Goal: Find specific page/section: Find specific page/section

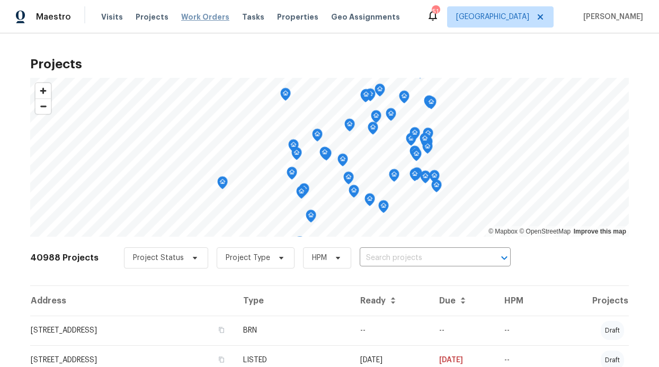
click at [187, 17] on span "Work Orders" at bounding box center [205, 17] width 48 height 11
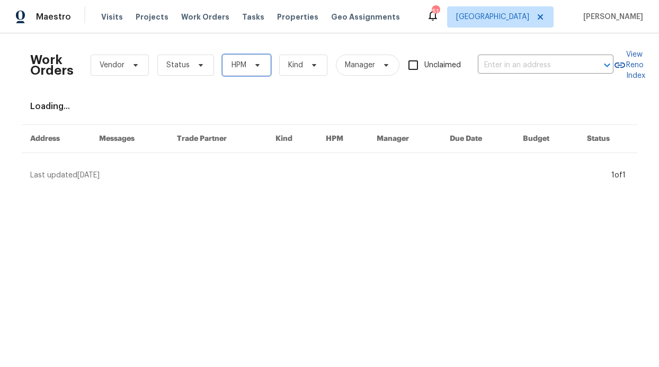
click at [232, 69] on span "HPM" at bounding box center [239, 65] width 15 height 11
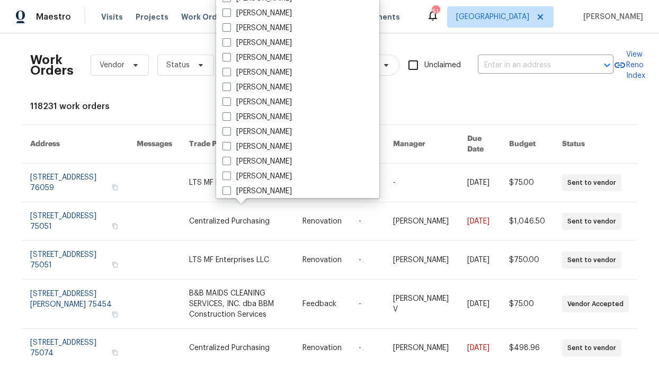
scroll to position [592, 0]
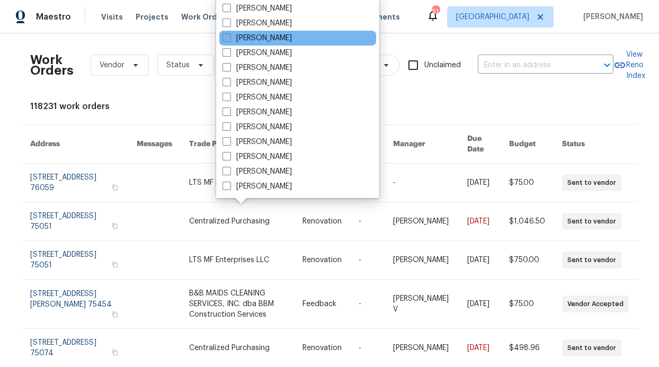
click at [255, 41] on label "[PERSON_NAME]" at bounding box center [257, 38] width 69 height 11
click at [230, 40] on input "[PERSON_NAME]" at bounding box center [226, 36] width 7 height 7
checkbox input "true"
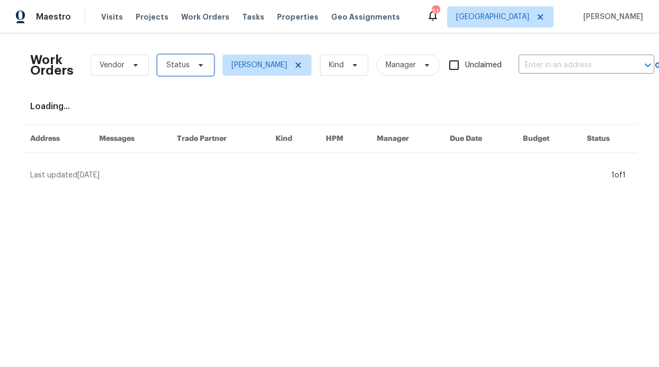
click at [195, 56] on span "Status" at bounding box center [185, 65] width 57 height 21
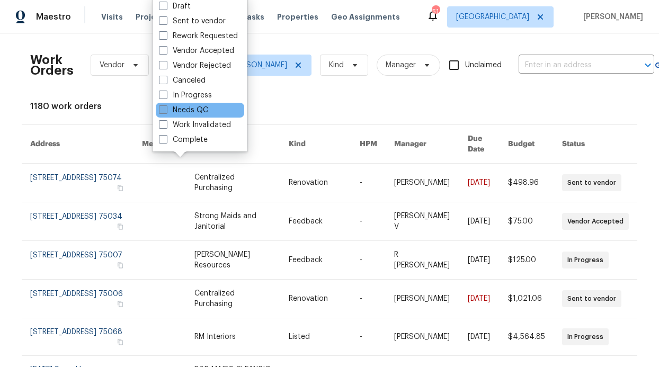
click at [194, 112] on label "Needs QC" at bounding box center [183, 110] width 49 height 11
click at [166, 112] on input "Needs QC" at bounding box center [162, 108] width 7 height 7
checkbox input "true"
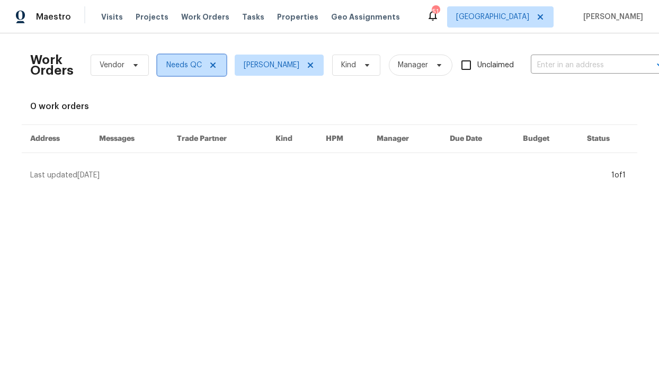
click at [208, 60] on span "Needs QC" at bounding box center [191, 65] width 69 height 21
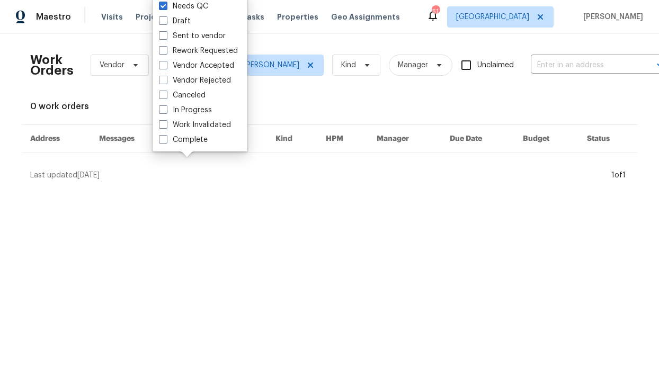
click at [146, 85] on div "Work Orders Vendor Needs QC RonDerrick Jackson Kind Manager Unclaimed ​" at bounding box center [348, 65] width 637 height 47
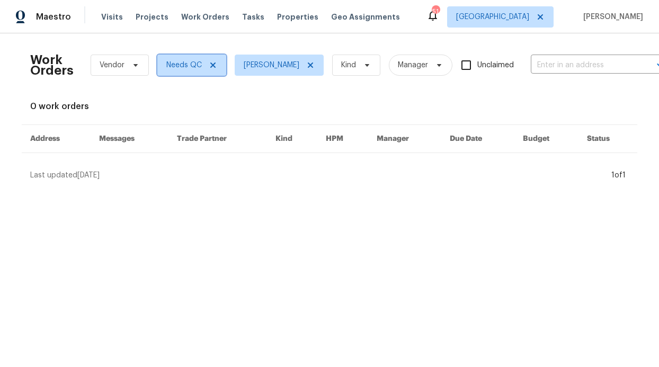
click at [209, 61] on icon at bounding box center [213, 65] width 8 height 8
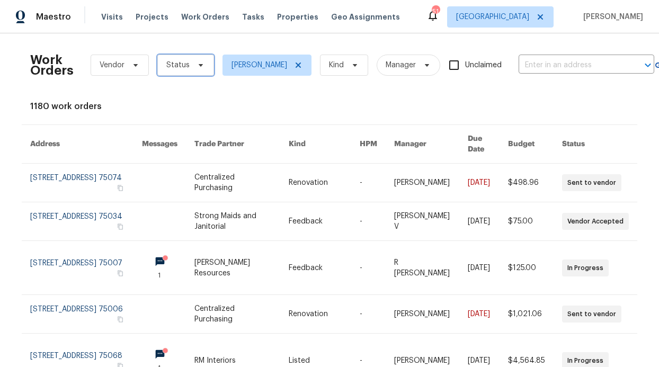
click at [193, 64] on span at bounding box center [199, 65] width 12 height 8
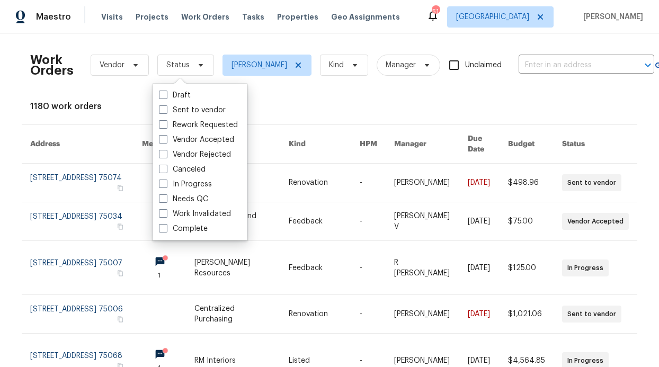
click at [115, 116] on div "Work Orders Vendor Status RonDerrick Jackson Kind Manager Unclaimed ​ View Reno…" at bounding box center [329, 360] width 599 height 636
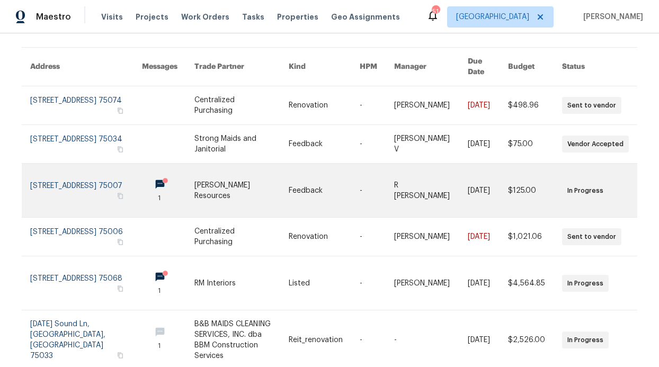
scroll to position [80, 0]
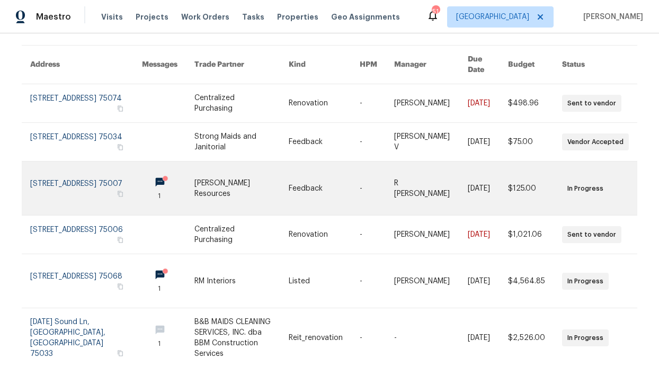
click at [154, 176] on link at bounding box center [168, 189] width 52 height 54
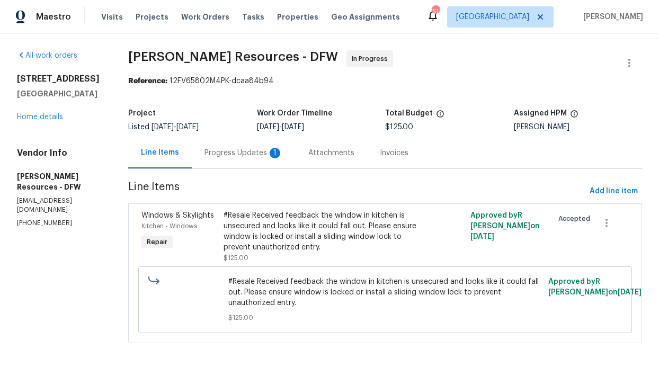
click at [239, 160] on div "Progress Updates 1" at bounding box center [244, 152] width 104 height 31
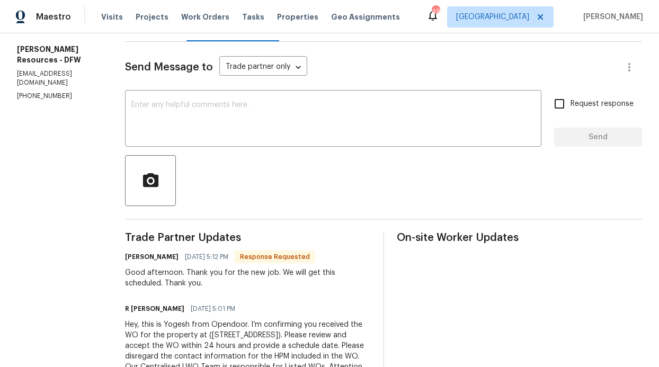
scroll to position [244, 0]
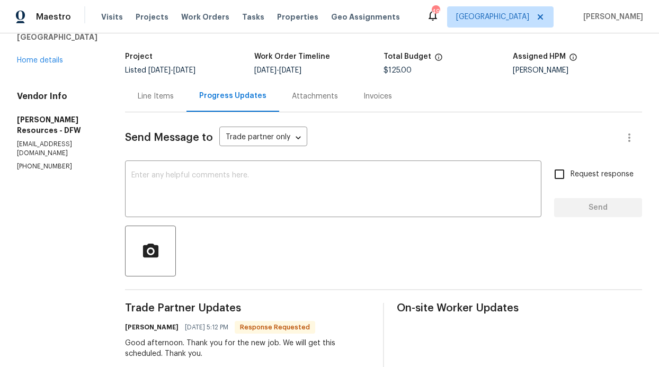
click at [172, 84] on div "Line Items" at bounding box center [155, 96] width 61 height 31
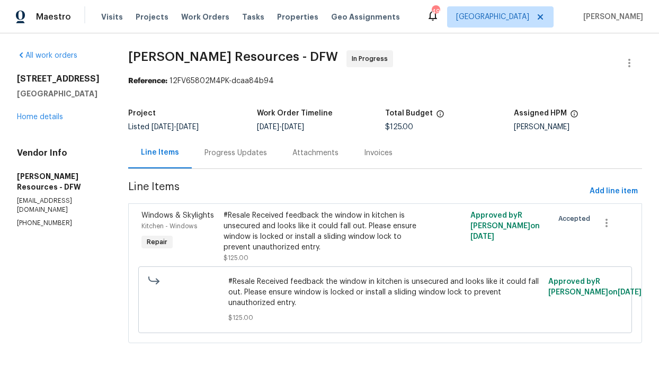
click at [65, 114] on div "1703 Hartford Dr Carrollton, TX 75007 Home details" at bounding box center [60, 98] width 86 height 49
click at [44, 118] on link "Home details" at bounding box center [40, 116] width 46 height 7
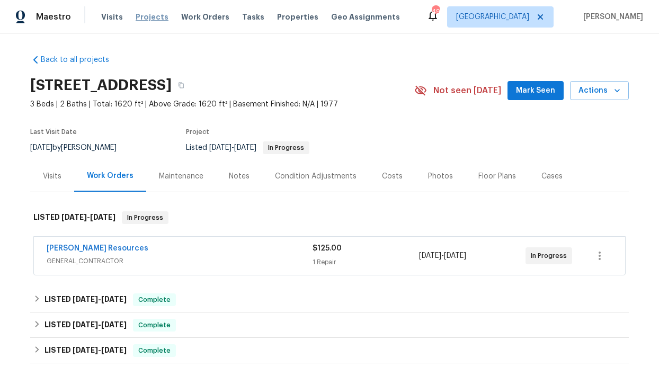
click at [155, 18] on span "Projects" at bounding box center [152, 17] width 33 height 11
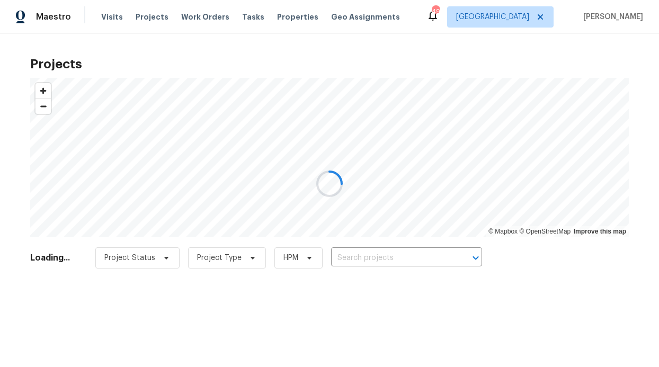
drag, startPoint x: 204, startPoint y: 31, endPoint x: 199, endPoint y: 20, distance: 12.8
click at [204, 31] on div at bounding box center [329, 183] width 659 height 367
click at [198, 19] on div at bounding box center [329, 183] width 659 height 367
click at [198, 17] on div at bounding box center [329, 183] width 659 height 367
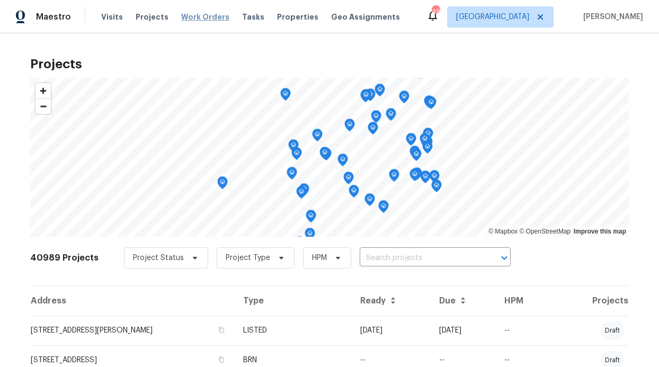
click at [195, 20] on span "Work Orders" at bounding box center [205, 17] width 48 height 11
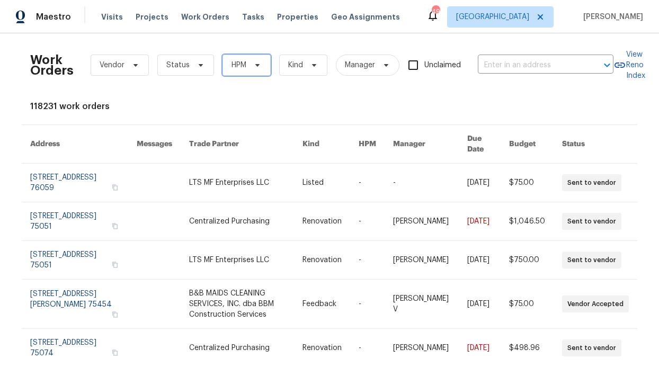
click at [223, 68] on span "HPM" at bounding box center [247, 65] width 48 height 21
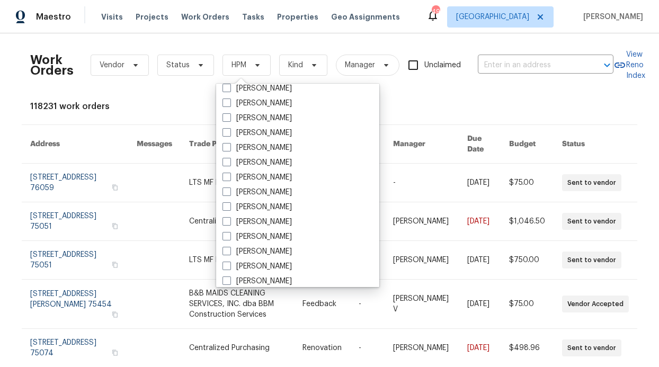
scroll to position [592, 0]
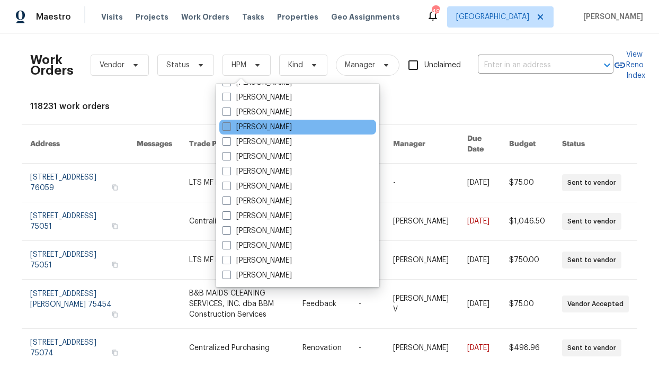
click at [257, 131] on label "[PERSON_NAME]" at bounding box center [257, 127] width 69 height 11
click at [230, 129] on input "[PERSON_NAME]" at bounding box center [226, 125] width 7 height 7
checkbox input "true"
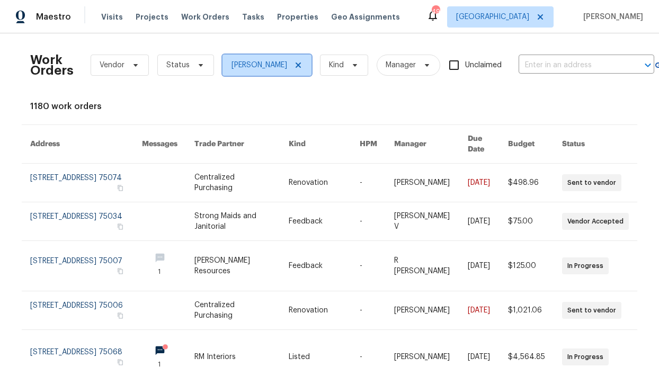
click at [308, 65] on span "[PERSON_NAME]" at bounding box center [267, 65] width 89 height 21
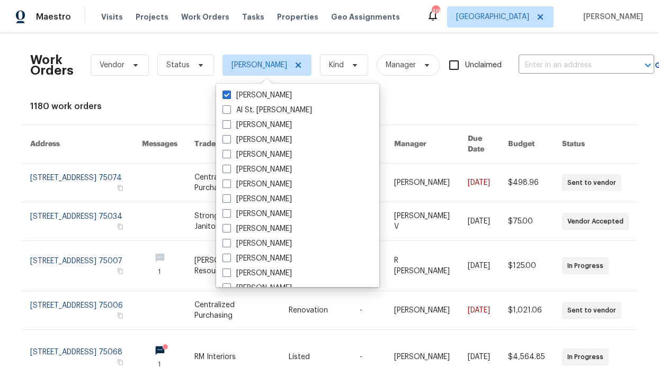
click at [261, 16] on div "Visits Projects Work Orders Tasks Properties Geo Assignments" at bounding box center [257, 16] width 312 height 21
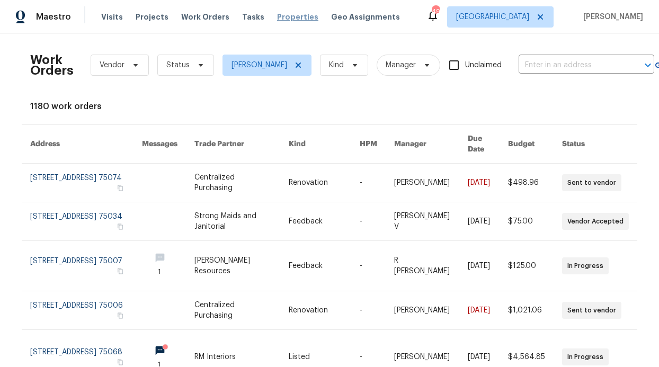
click at [277, 17] on span "Properties" at bounding box center [297, 17] width 41 height 11
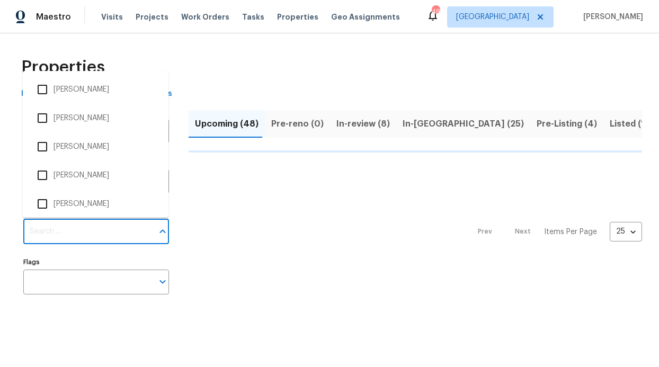
click at [76, 230] on input "Individuals" at bounding box center [88, 231] width 130 height 25
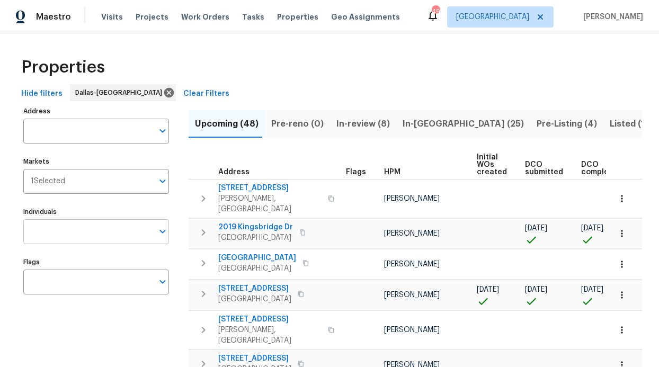
click at [53, 222] on input "Individuals" at bounding box center [88, 231] width 130 height 25
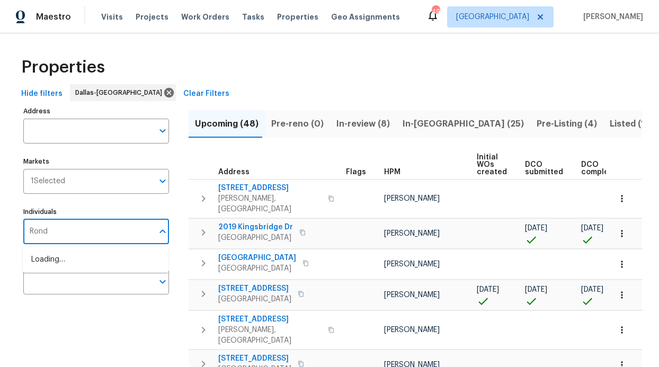
type input "Ronde"
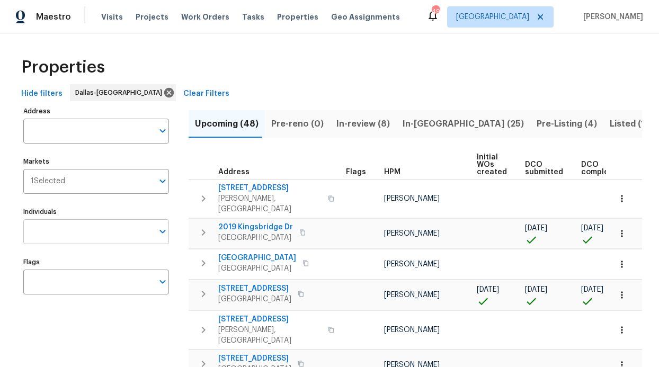
click at [58, 224] on input "Individuals" at bounding box center [88, 231] width 130 height 25
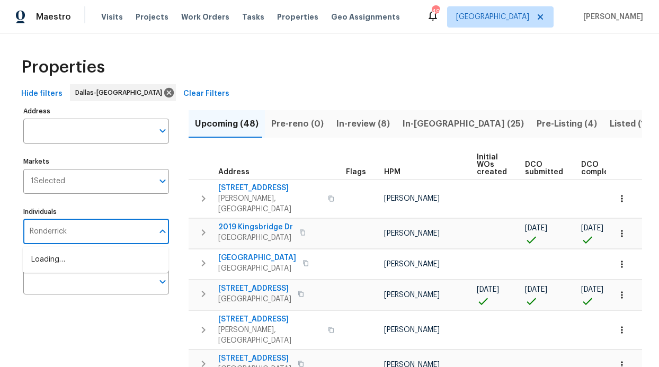
type input "Ronderrick"
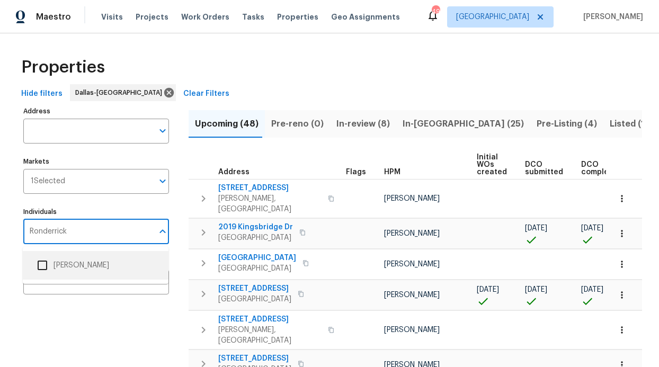
click at [60, 266] on li "[PERSON_NAME]" at bounding box center [95, 265] width 129 height 22
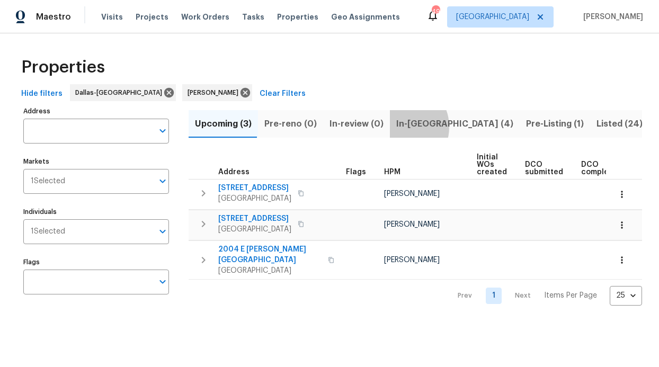
click at [396, 128] on span "In-[GEOGRAPHIC_DATA] (4)" at bounding box center [454, 124] width 117 height 15
